Goal: Navigation & Orientation: Find specific page/section

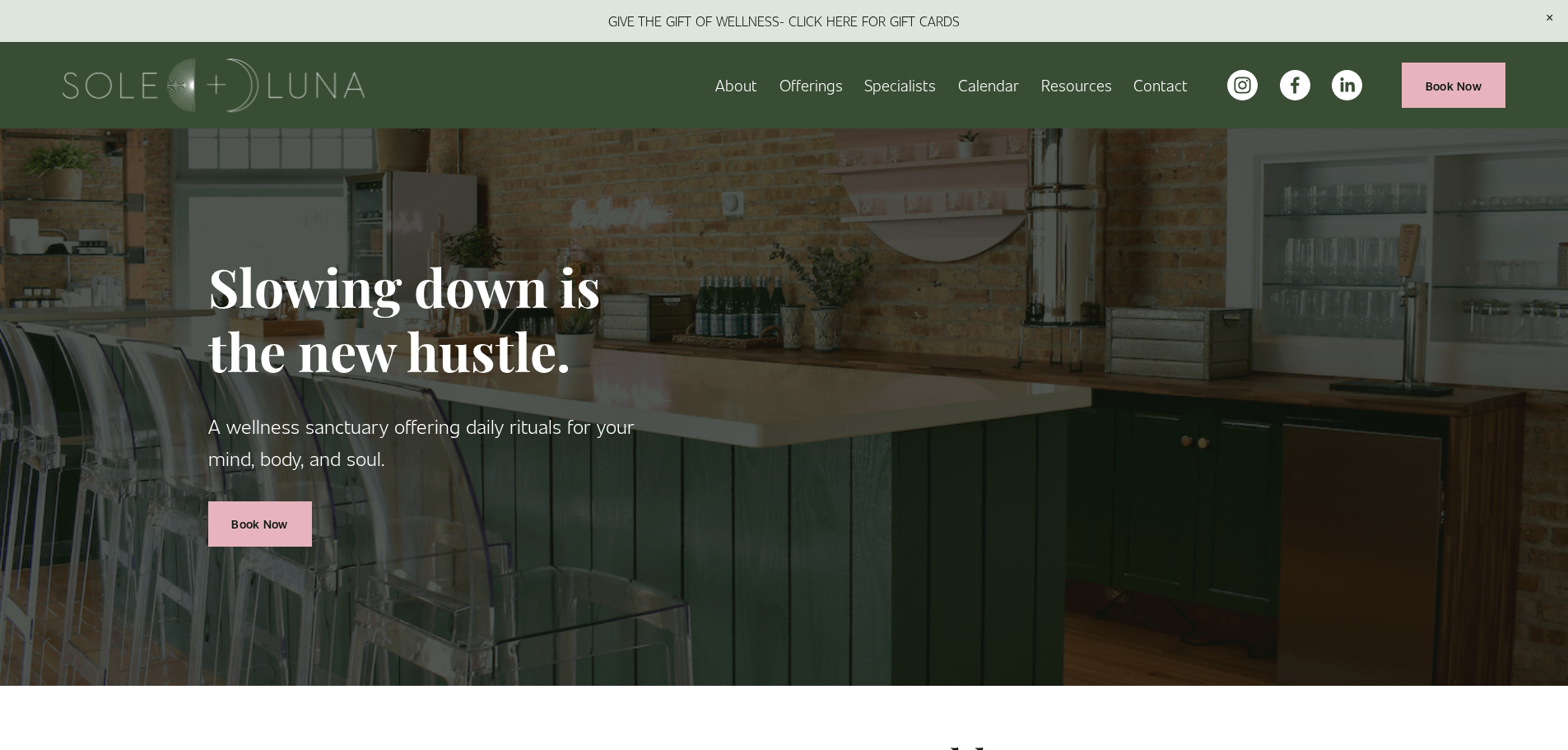
click at [0, 0] on span "Rituals" at bounding box center [0, 0] width 0 height 0
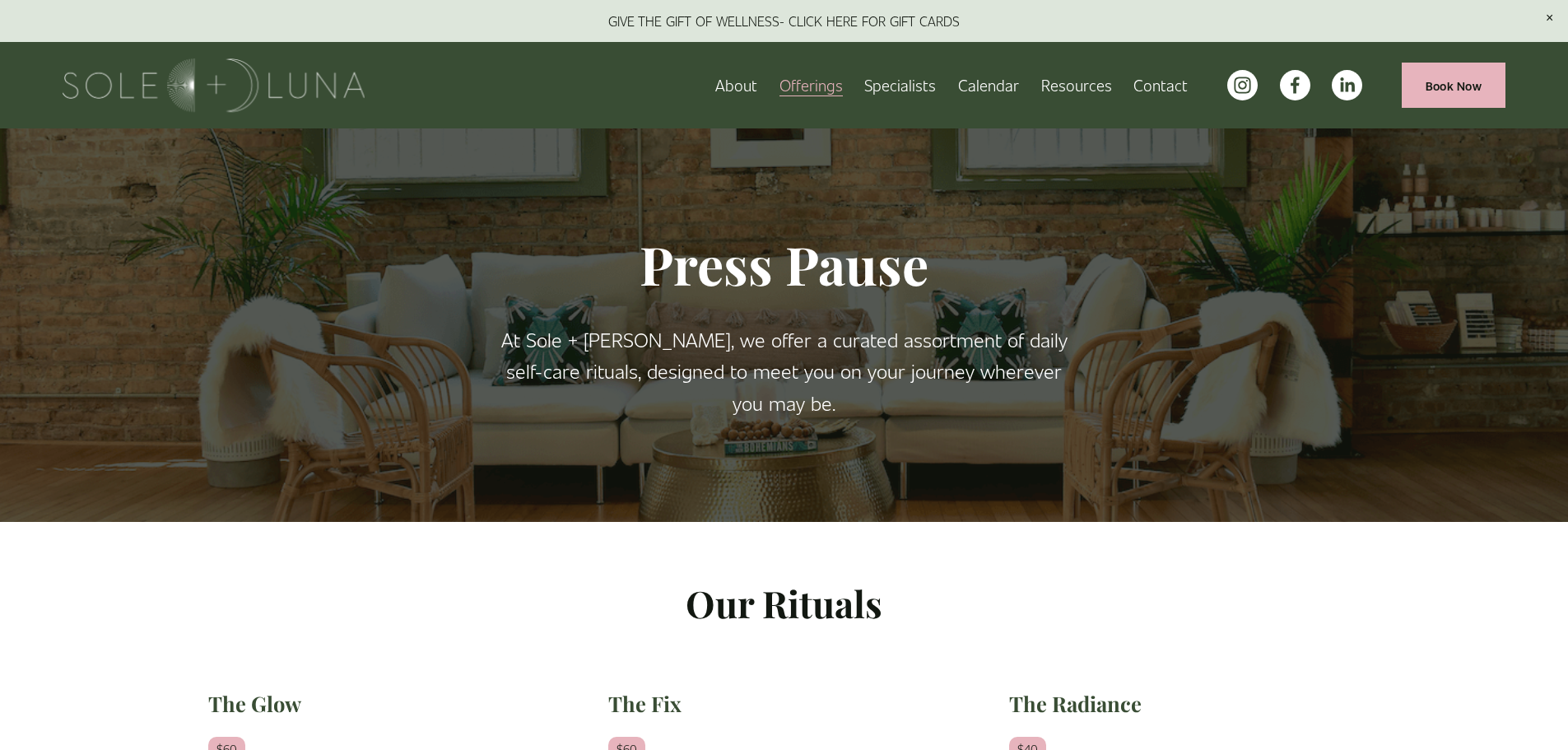
click at [0, 0] on span "Wellness Experiences" at bounding box center [0, 0] width 0 height 0
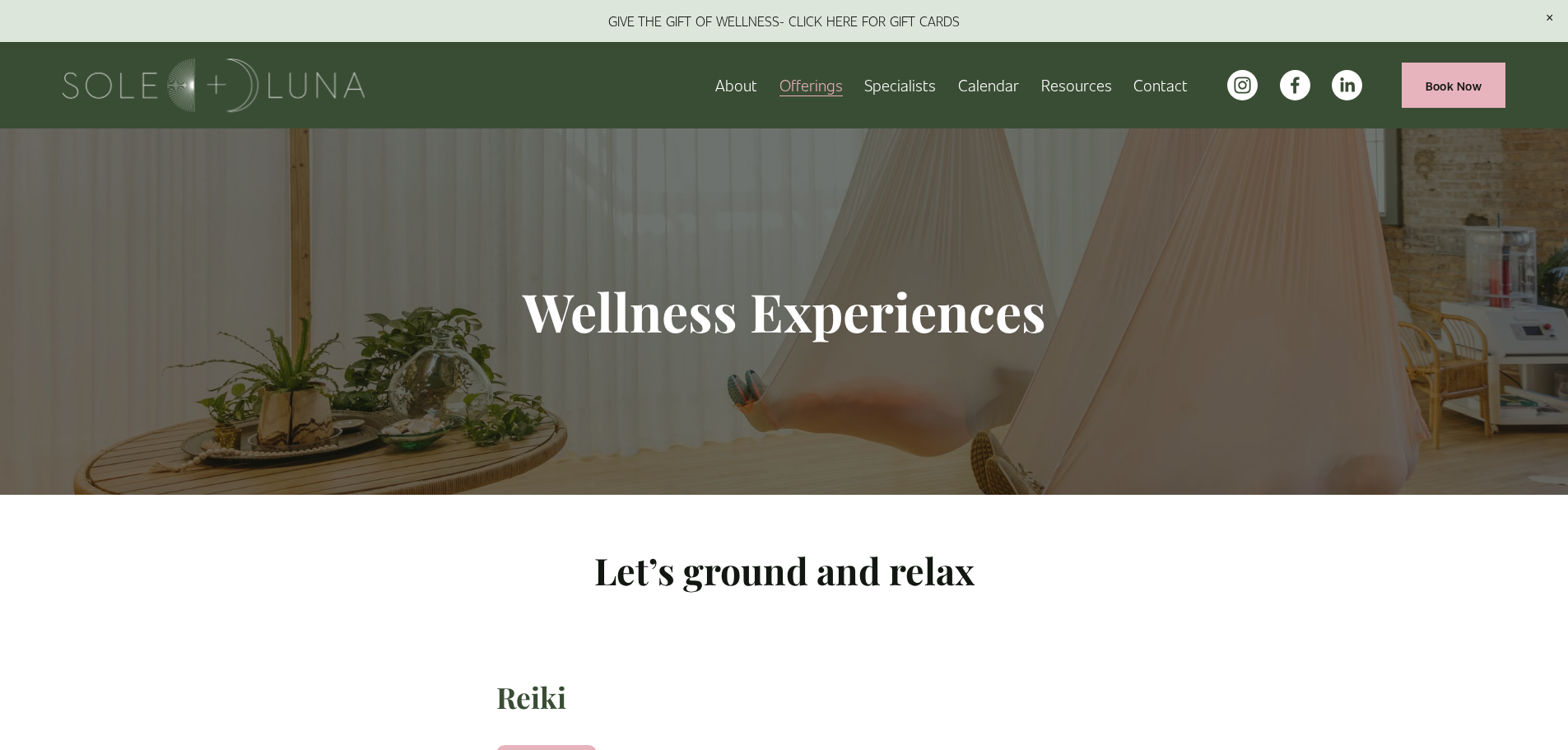
click at [0, 0] on span "Rituals" at bounding box center [0, 0] width 0 height 0
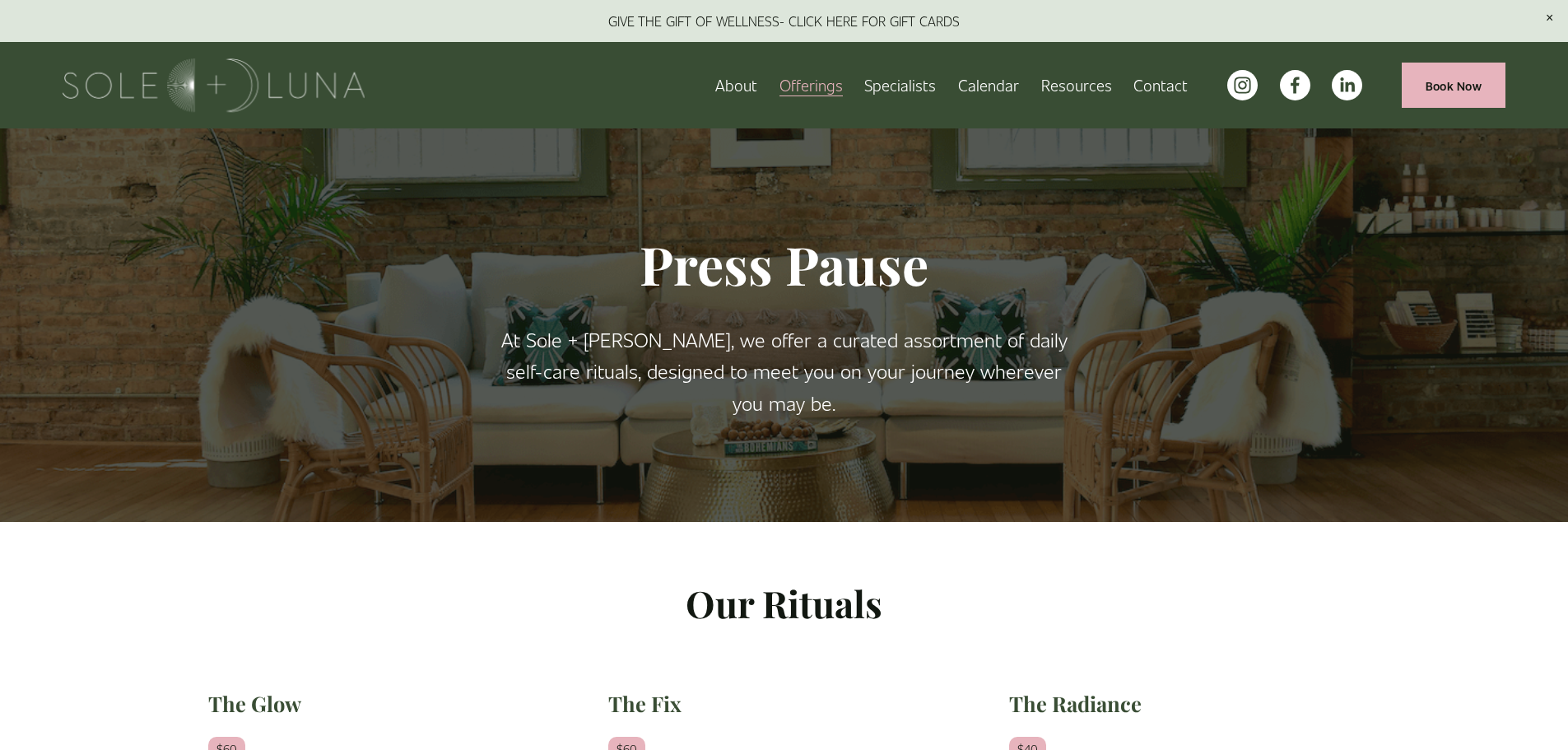
click at [0, 0] on span "Wellness Experiences" at bounding box center [0, 0] width 0 height 0
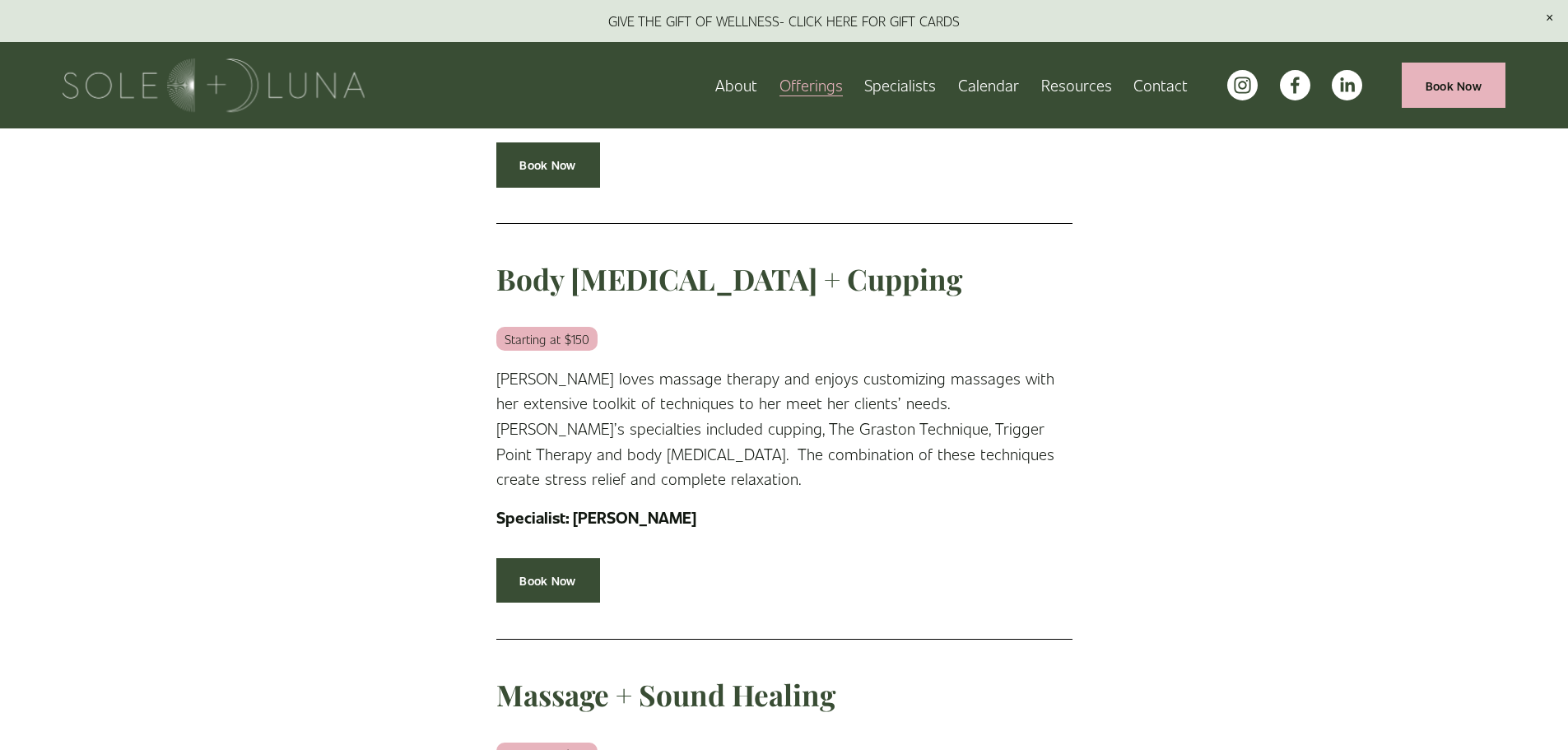
scroll to position [1726, 0]
